Goal: Transaction & Acquisition: Purchase product/service

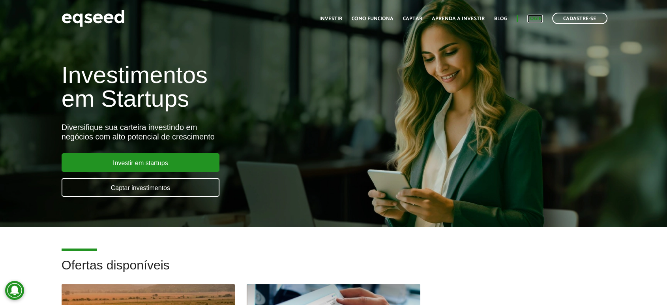
click at [534, 16] on link "Login" at bounding box center [534, 18] width 15 height 5
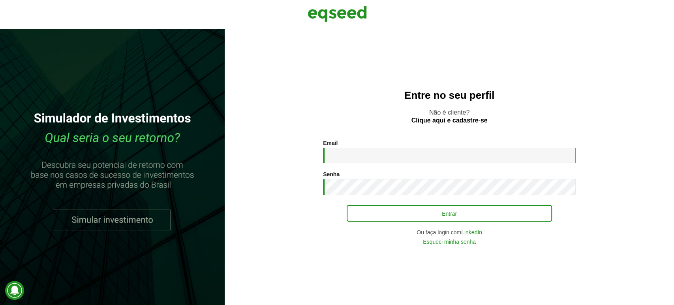
type input "**********"
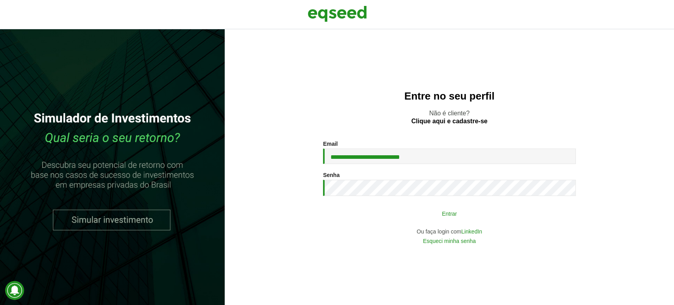
click at [452, 213] on button "Entrar" at bounding box center [448, 213] width 205 height 15
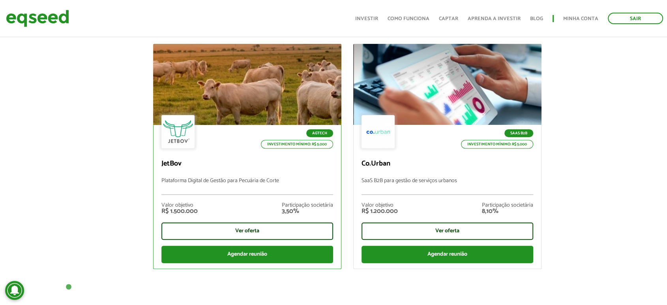
scroll to position [307, 0]
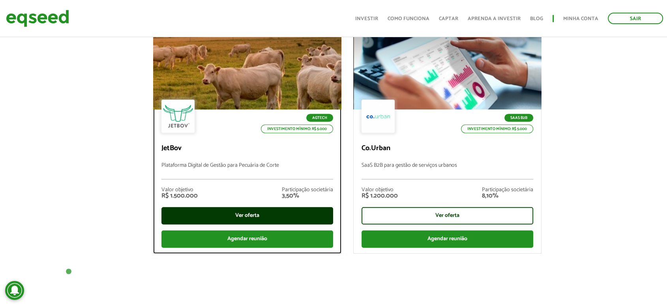
click at [288, 221] on div "Ver oferta" at bounding box center [247, 215] width 172 height 17
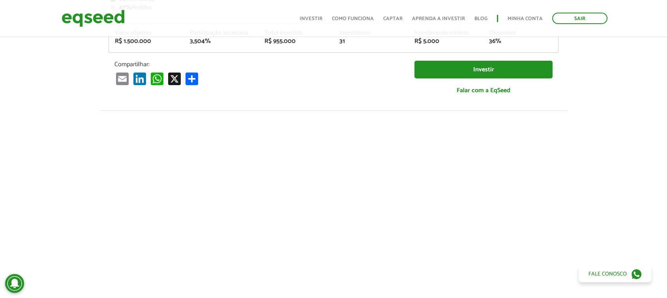
scroll to position [44, 0]
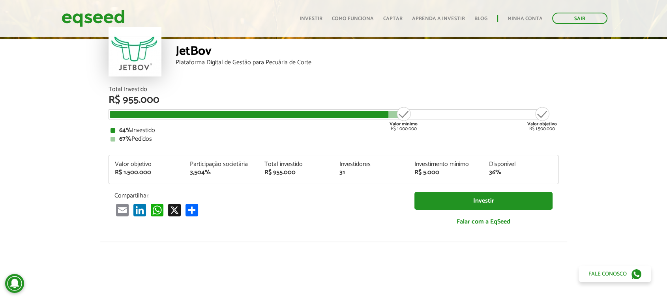
click at [265, 170] on div "R$ 955.000" at bounding box center [295, 173] width 63 height 6
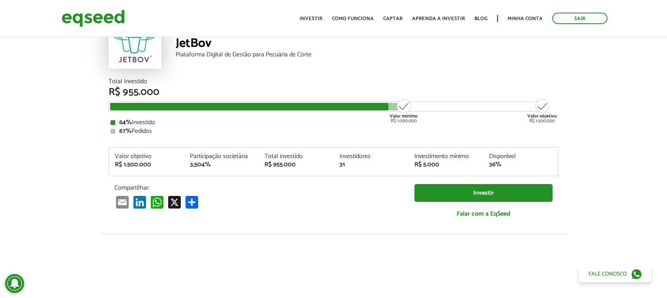
scroll to position [0, 0]
